Goal: Task Accomplishment & Management: Complete application form

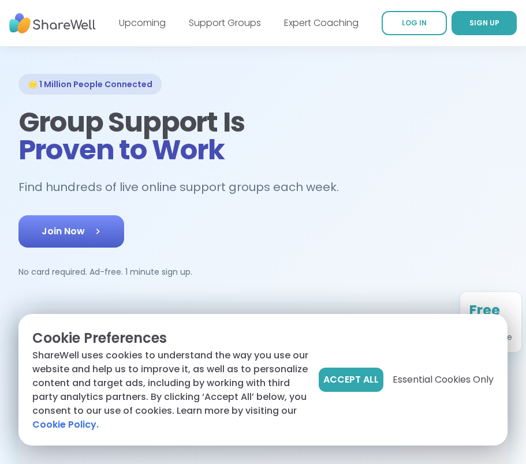
click at [43, 230] on span "Join Now" at bounding box center [71, 232] width 59 height 14
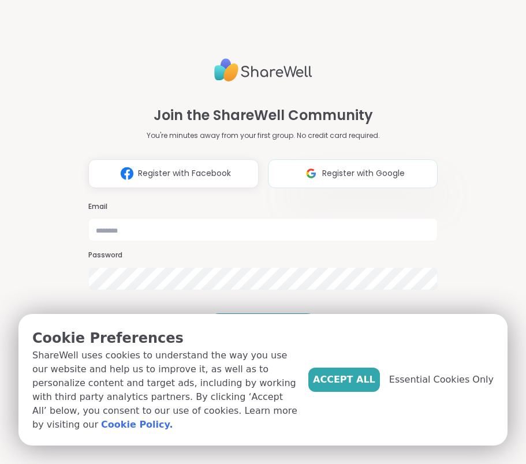
click at [300, 163] on img at bounding box center [311, 173] width 22 height 21
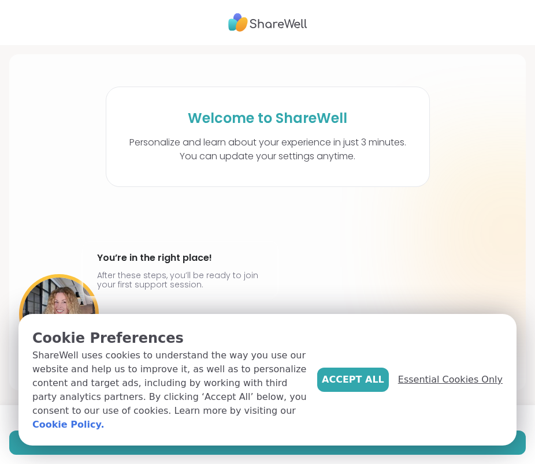
click at [455, 387] on span "Essential Cookies Only" at bounding box center [450, 380] width 105 height 14
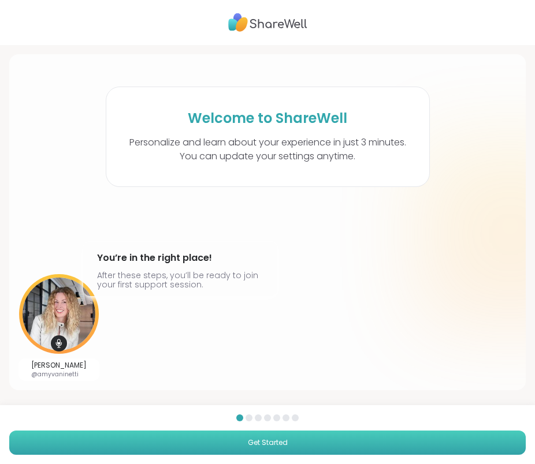
click at [257, 435] on button "Get Started" at bounding box center [267, 443] width 516 height 24
